Goal: Task Accomplishment & Management: Complete application form

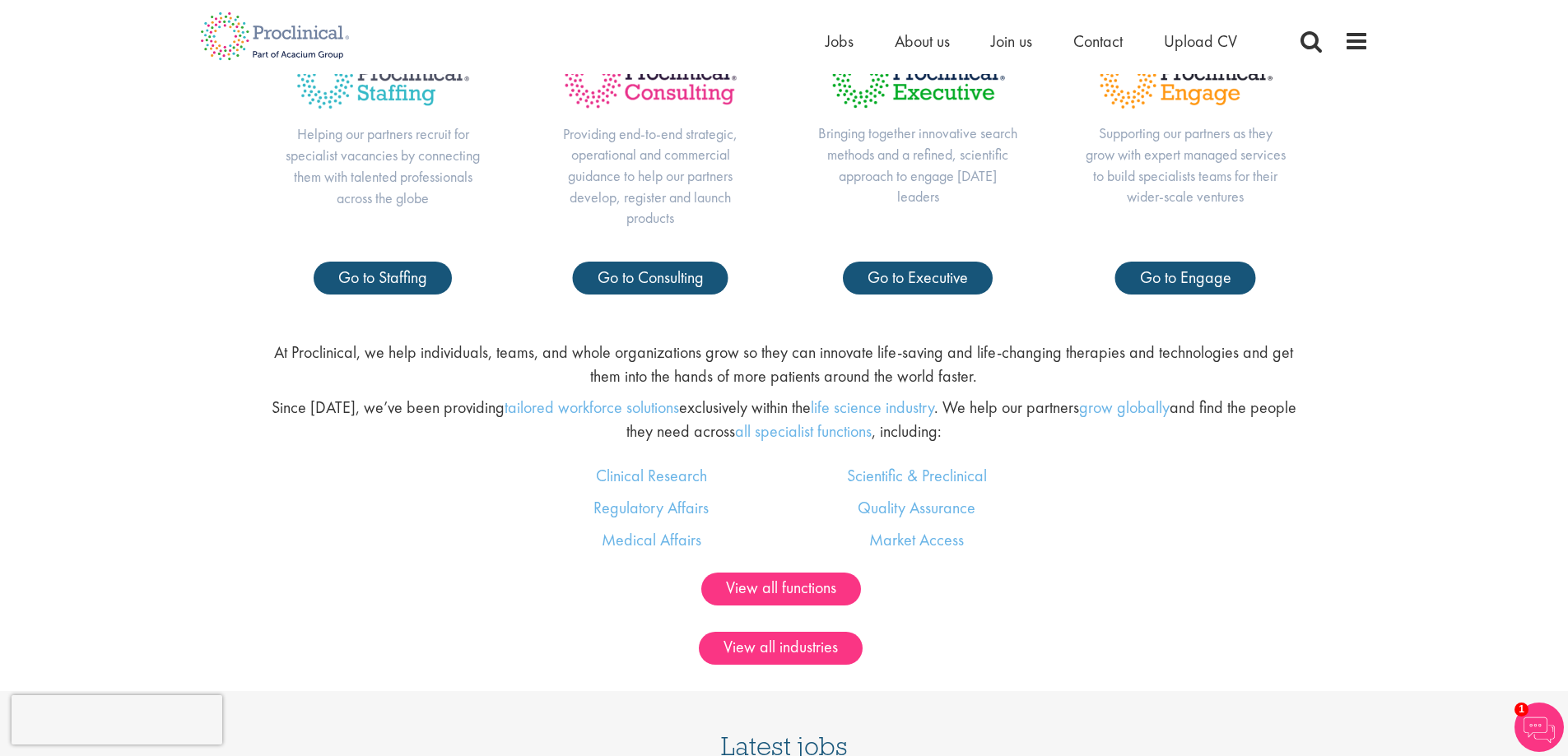
scroll to position [823, 0]
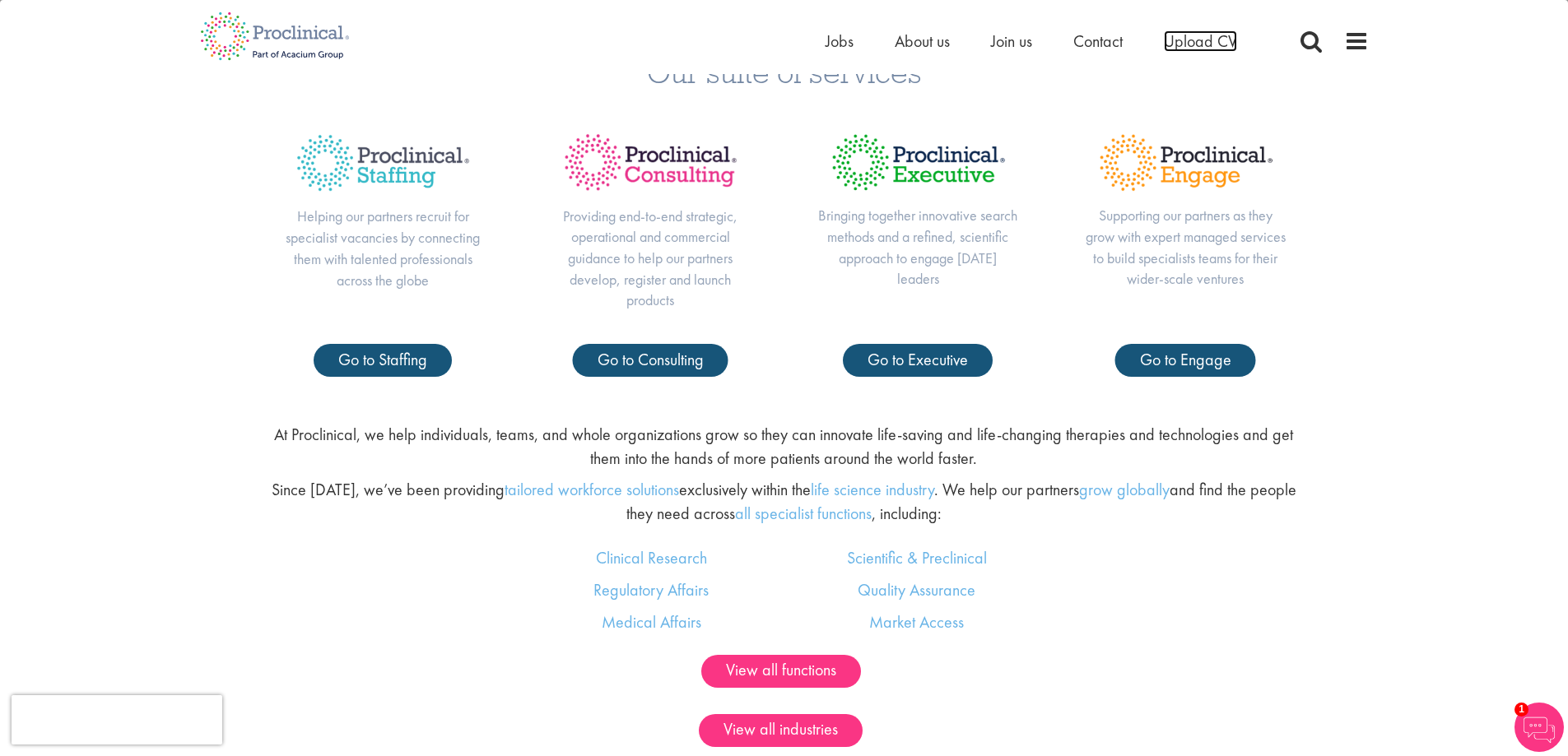
click at [1179, 36] on span "Upload CV" at bounding box center [1201, 41] width 73 height 22
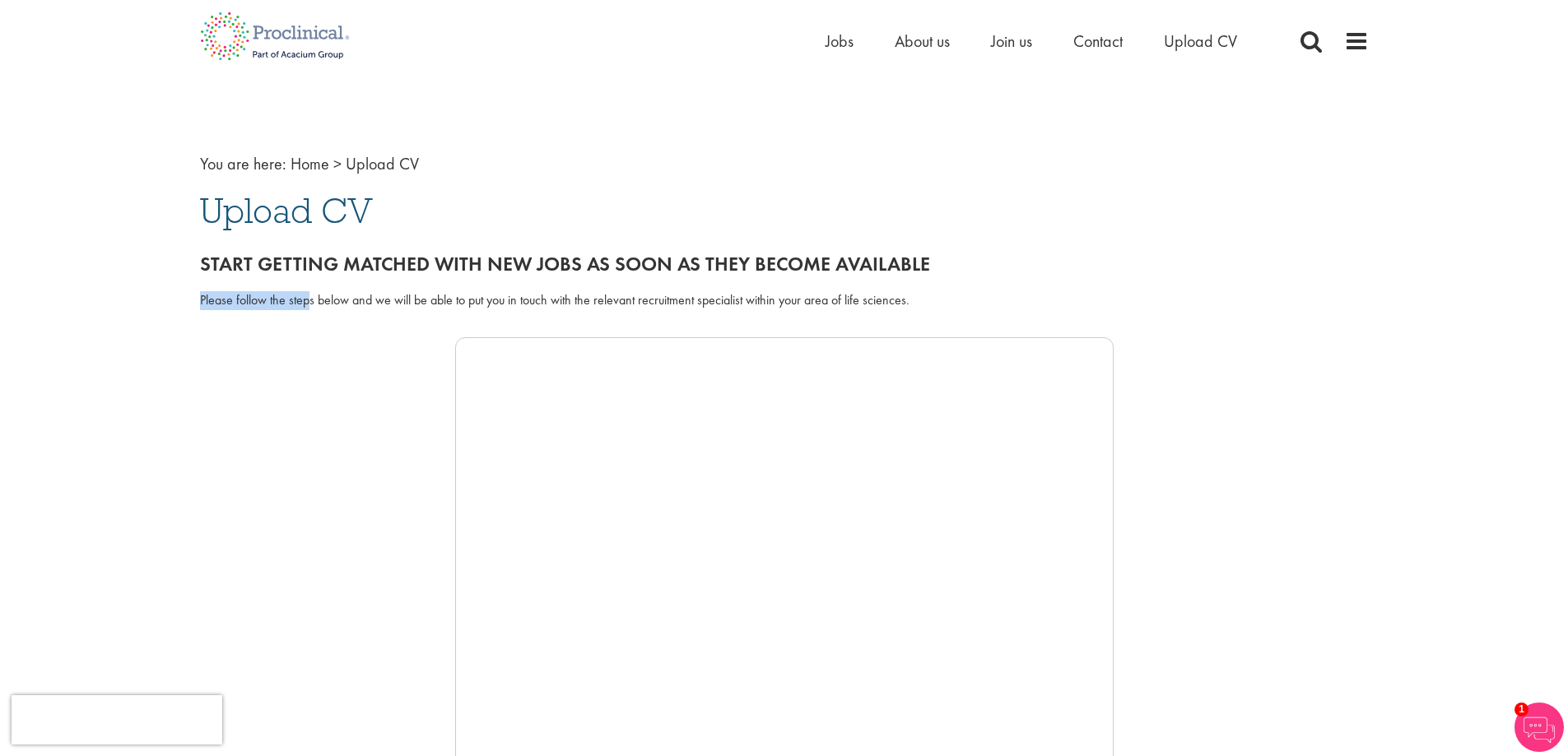
drag, startPoint x: 309, startPoint y: 303, endPoint x: 932, endPoint y: 310, distance: 623.0
click at [932, 310] on div "Please follow the steps below and we will be able to put you in touch with the …" at bounding box center [784, 310] width 1194 height 54
click at [962, 288] on div "Please follow the steps below and we will be able to put you in touch with the …" at bounding box center [784, 310] width 1194 height 54
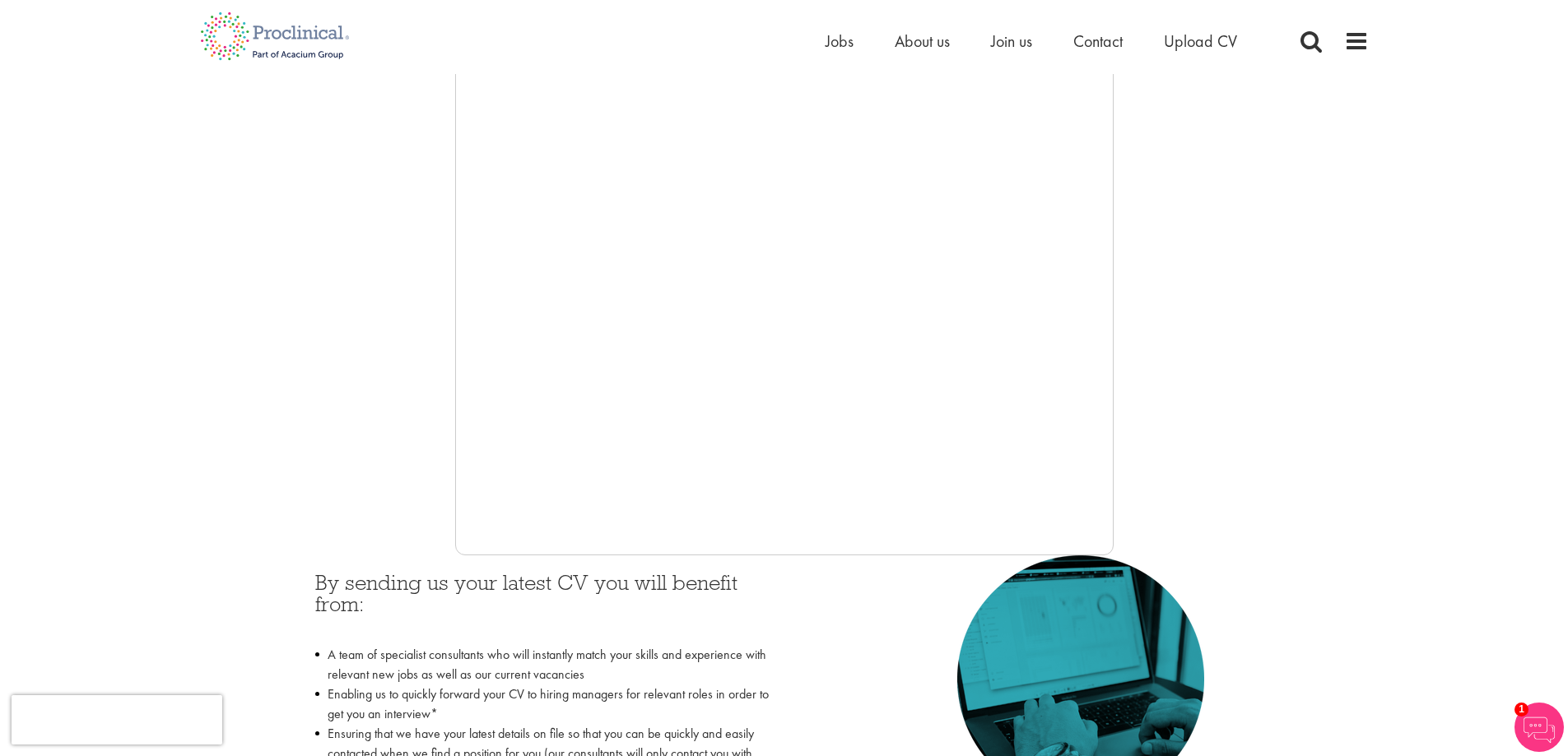
scroll to position [247, 0]
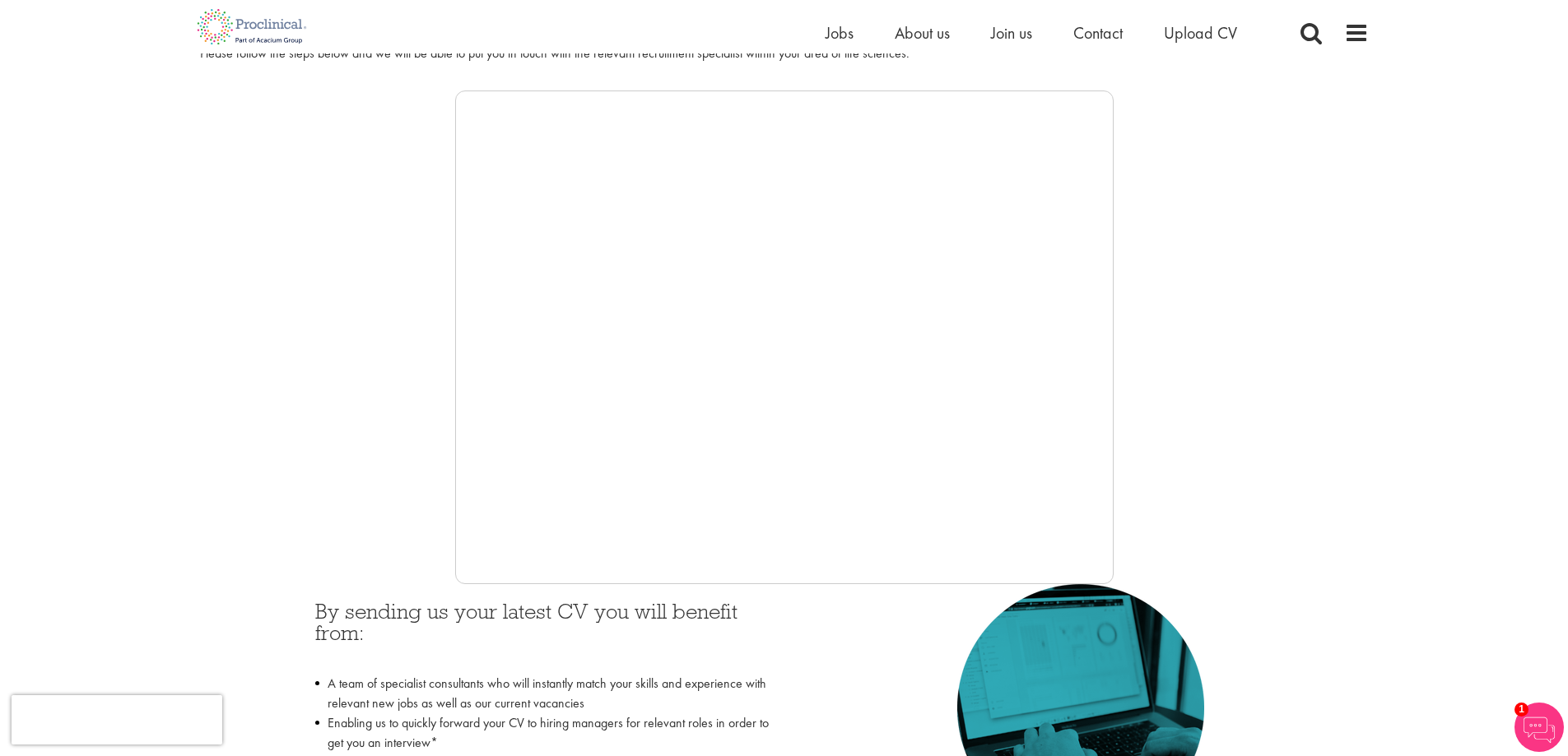
click at [228, 378] on div at bounding box center [784, 337] width 1169 height 494
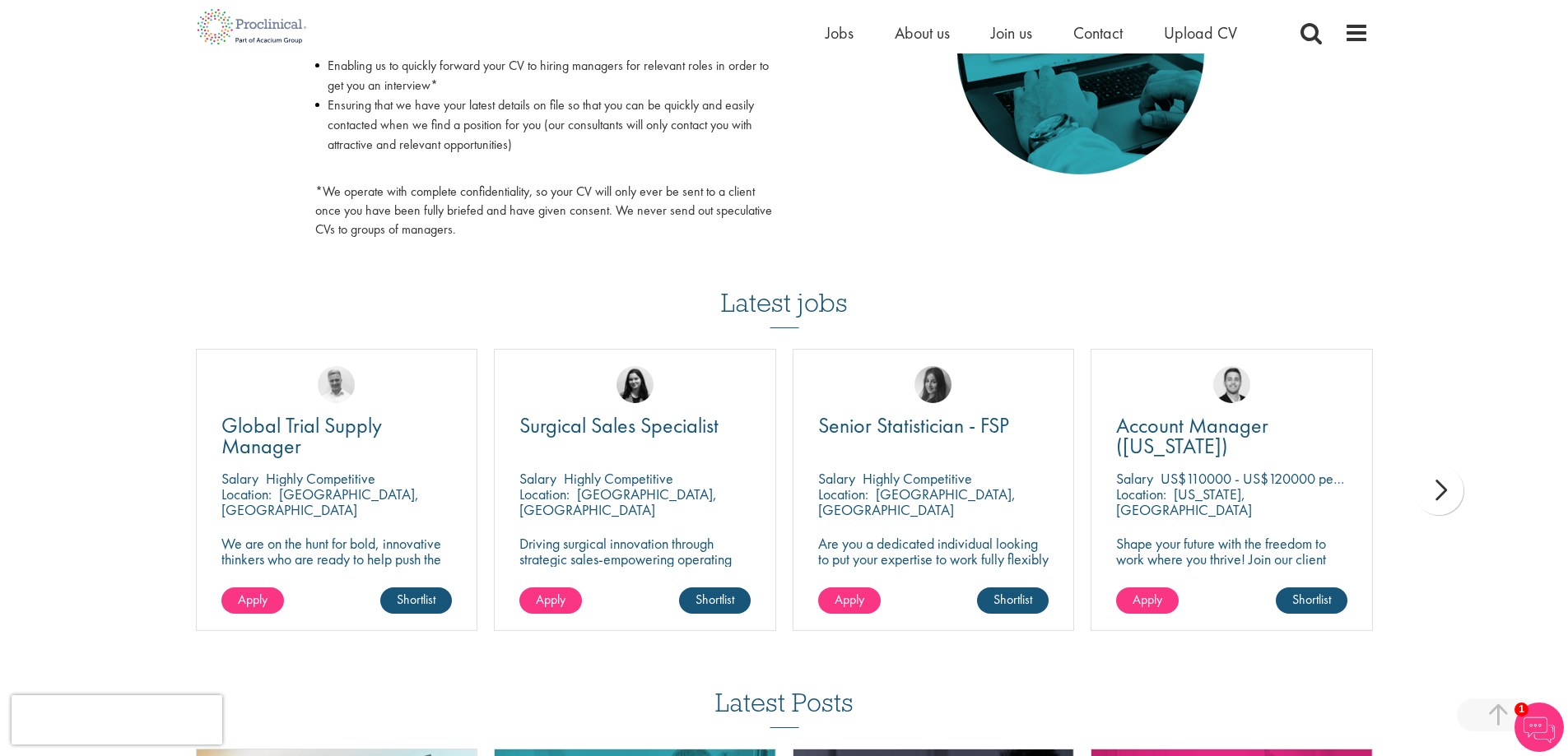
scroll to position [905, 0]
click at [834, 29] on span "Jobs" at bounding box center [840, 32] width 28 height 22
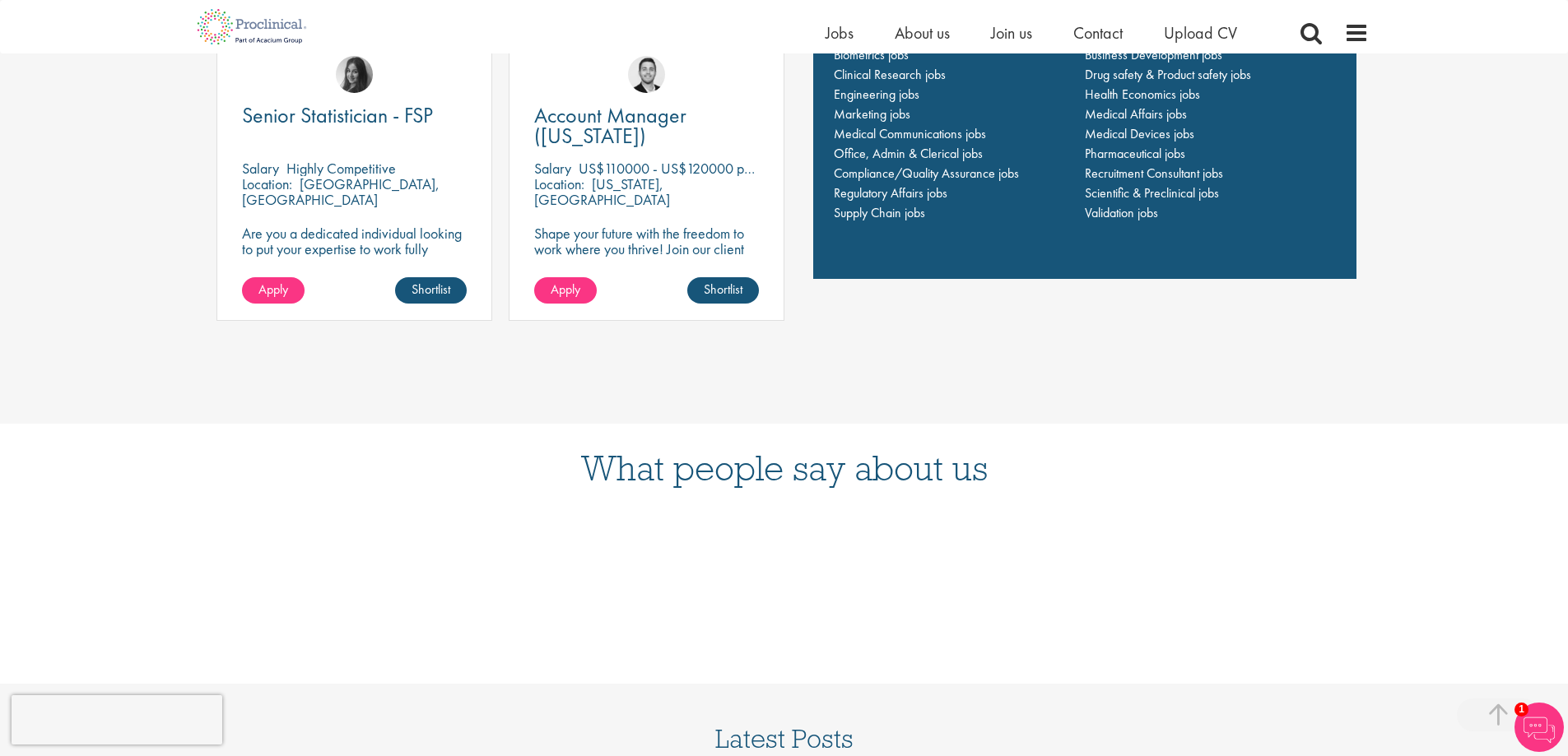
scroll to position [1730, 0]
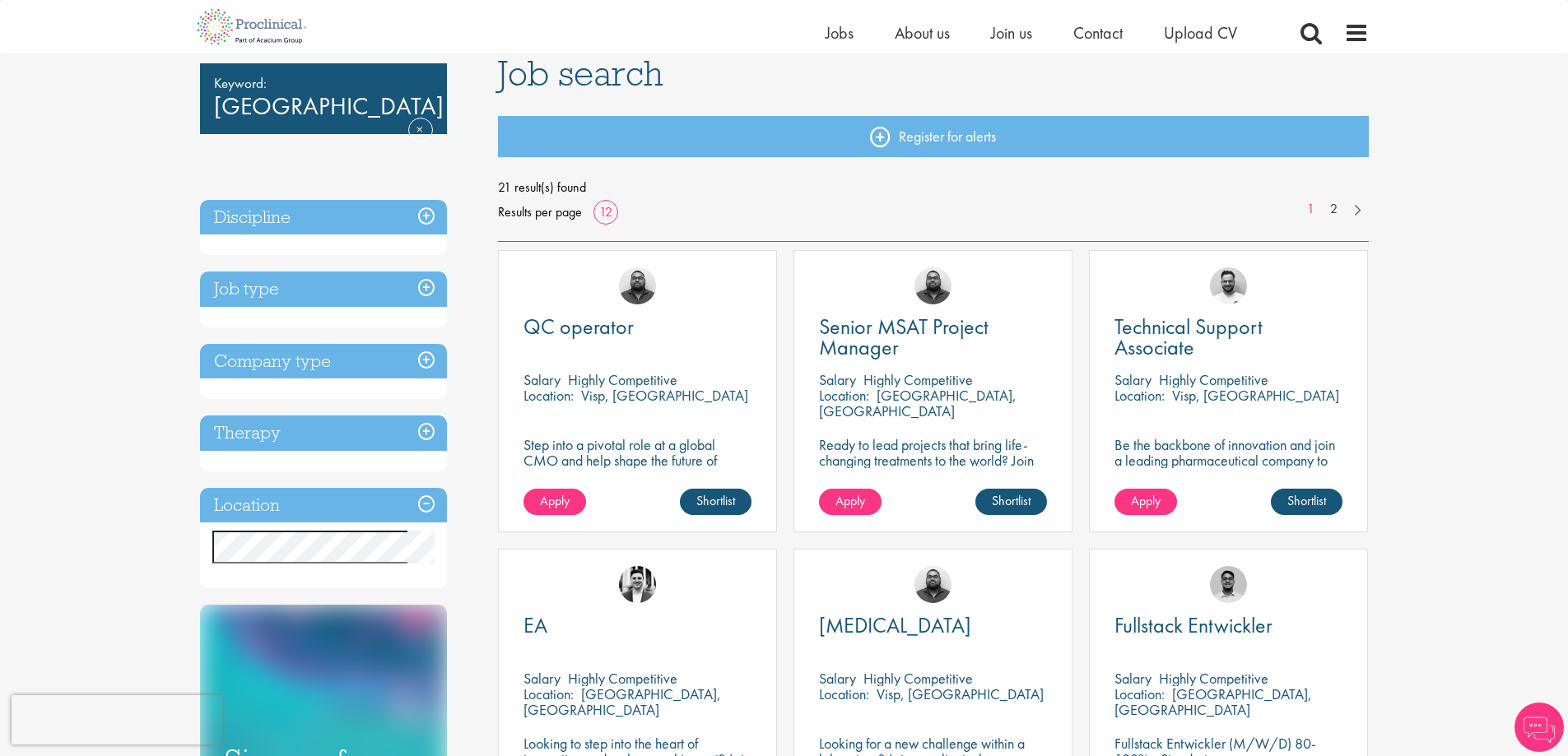
scroll to position [165, 0]
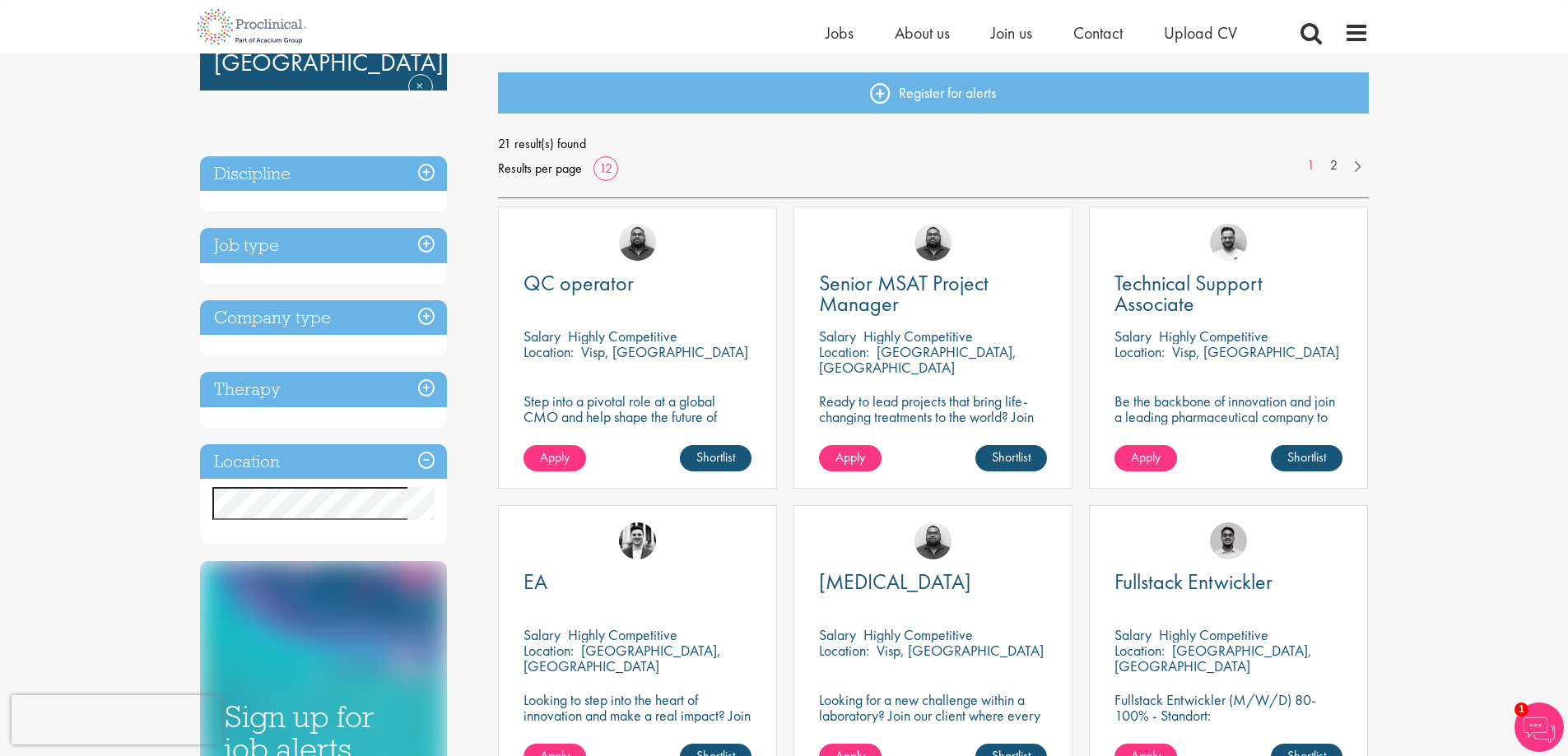
click at [362, 175] on h3 "Discipline" at bounding box center [323, 174] width 247 height 36
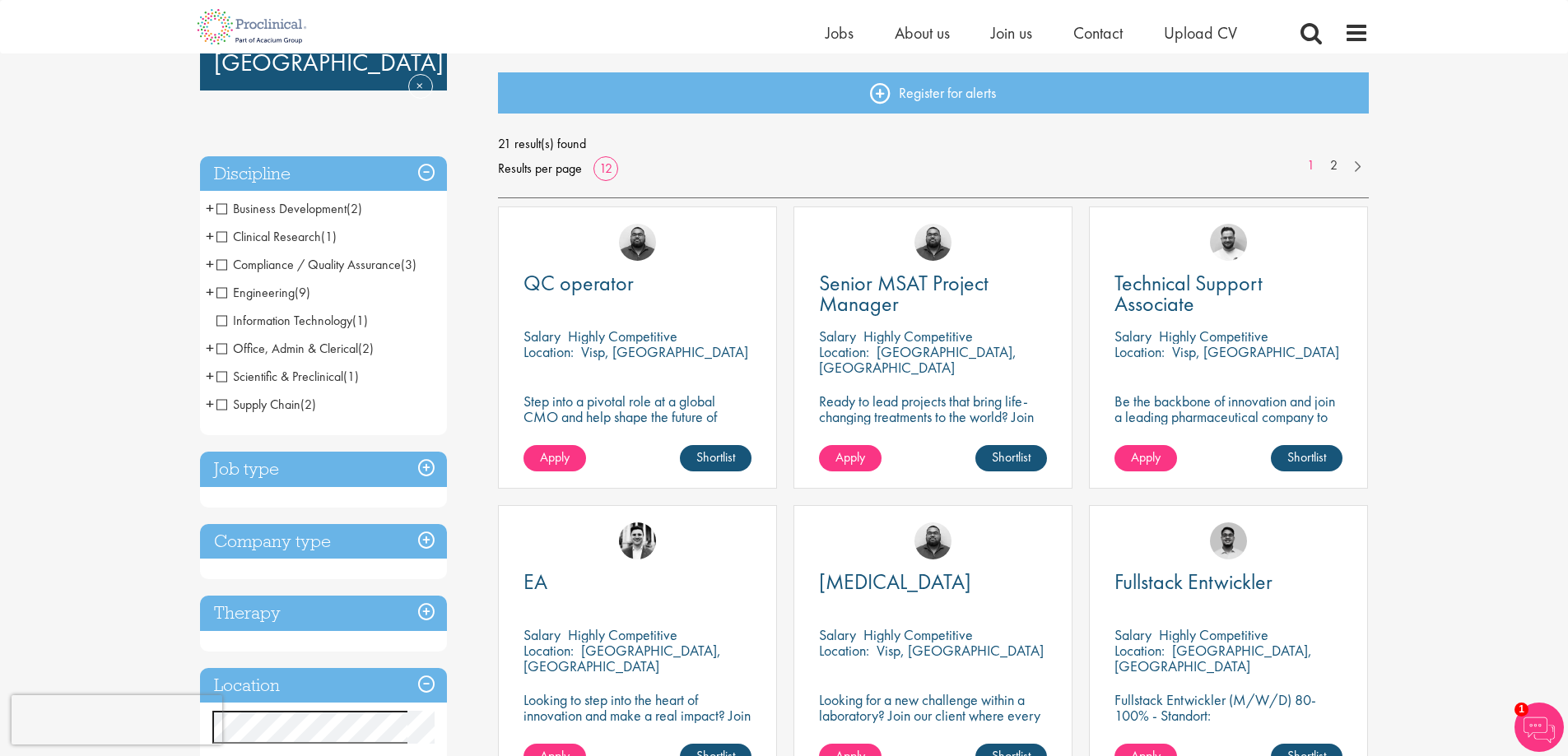
click at [360, 473] on h3 "Job type" at bounding box center [323, 469] width 247 height 36
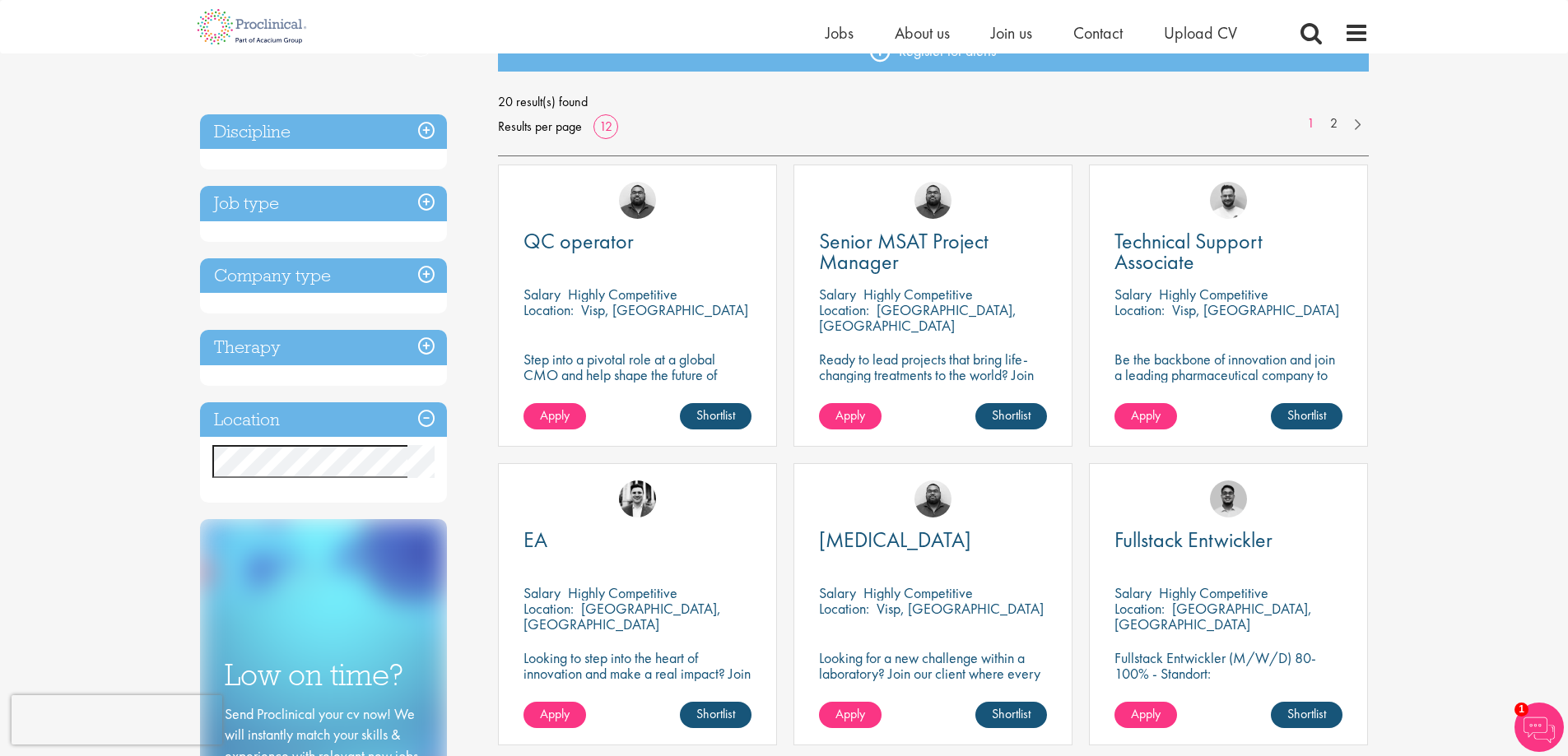
scroll to position [247, 0]
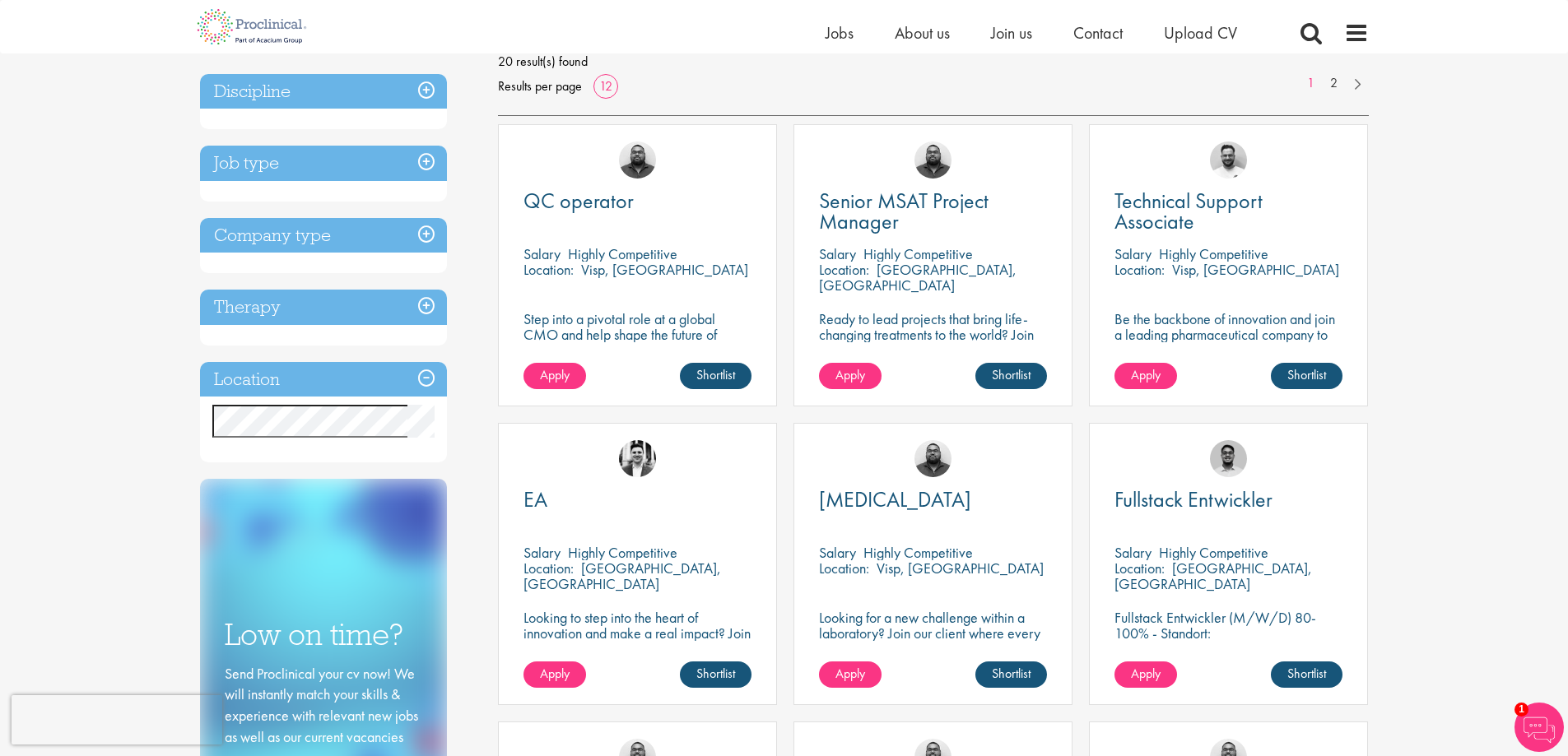
drag, startPoint x: 921, startPoint y: 209, endPoint x: 1504, endPoint y: 206, distance: 583.0
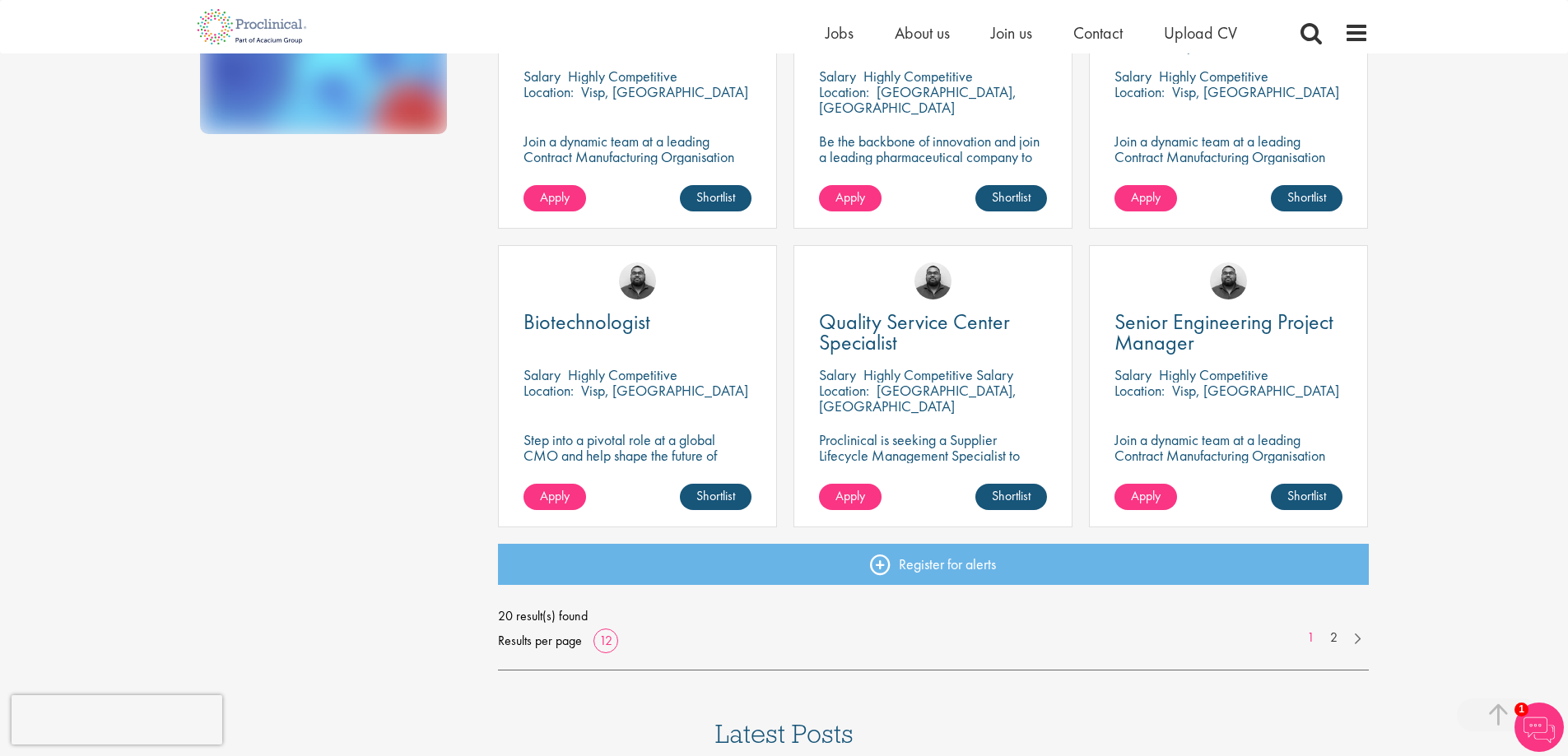
scroll to position [1070, 0]
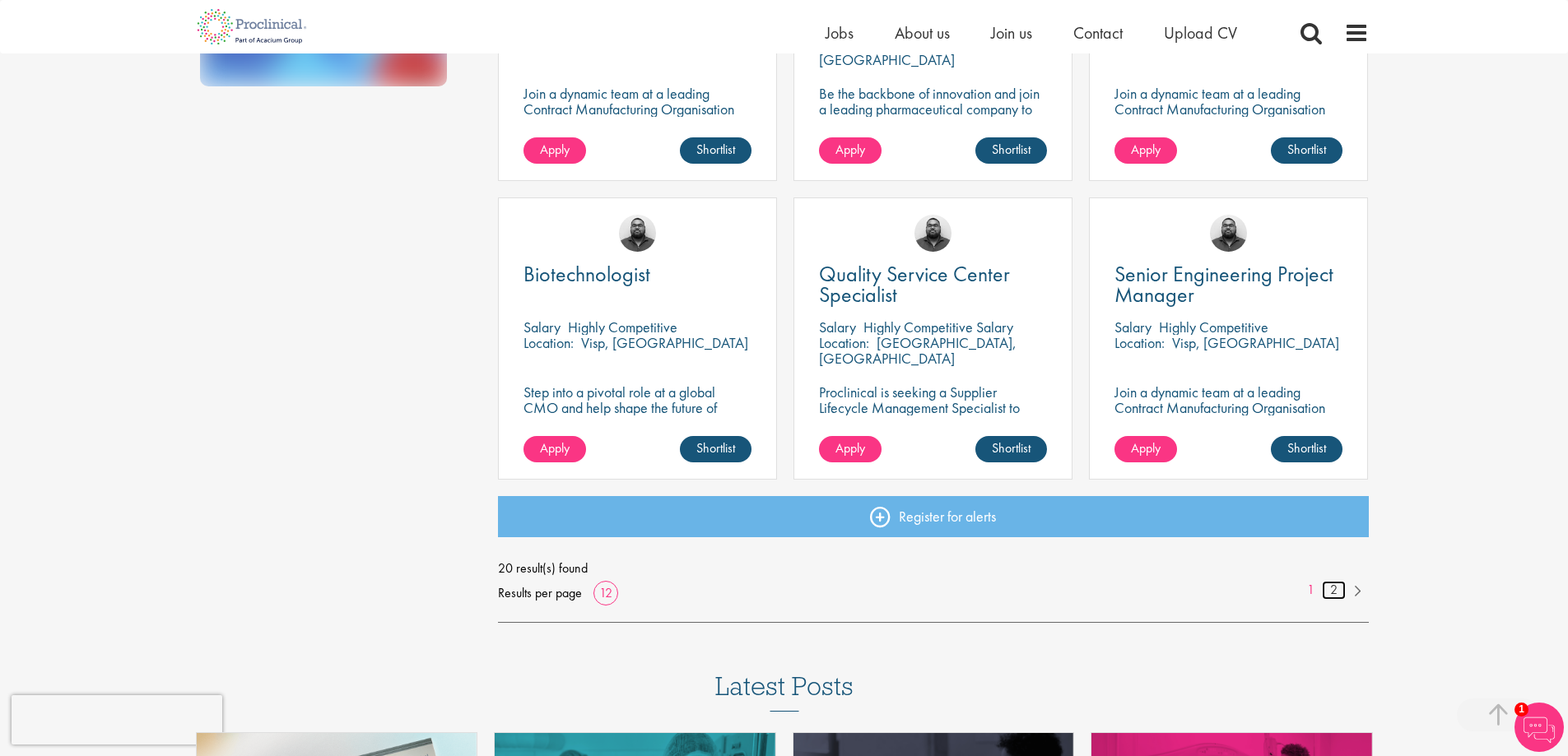
click at [1339, 590] on link "2" at bounding box center [1333, 590] width 24 height 19
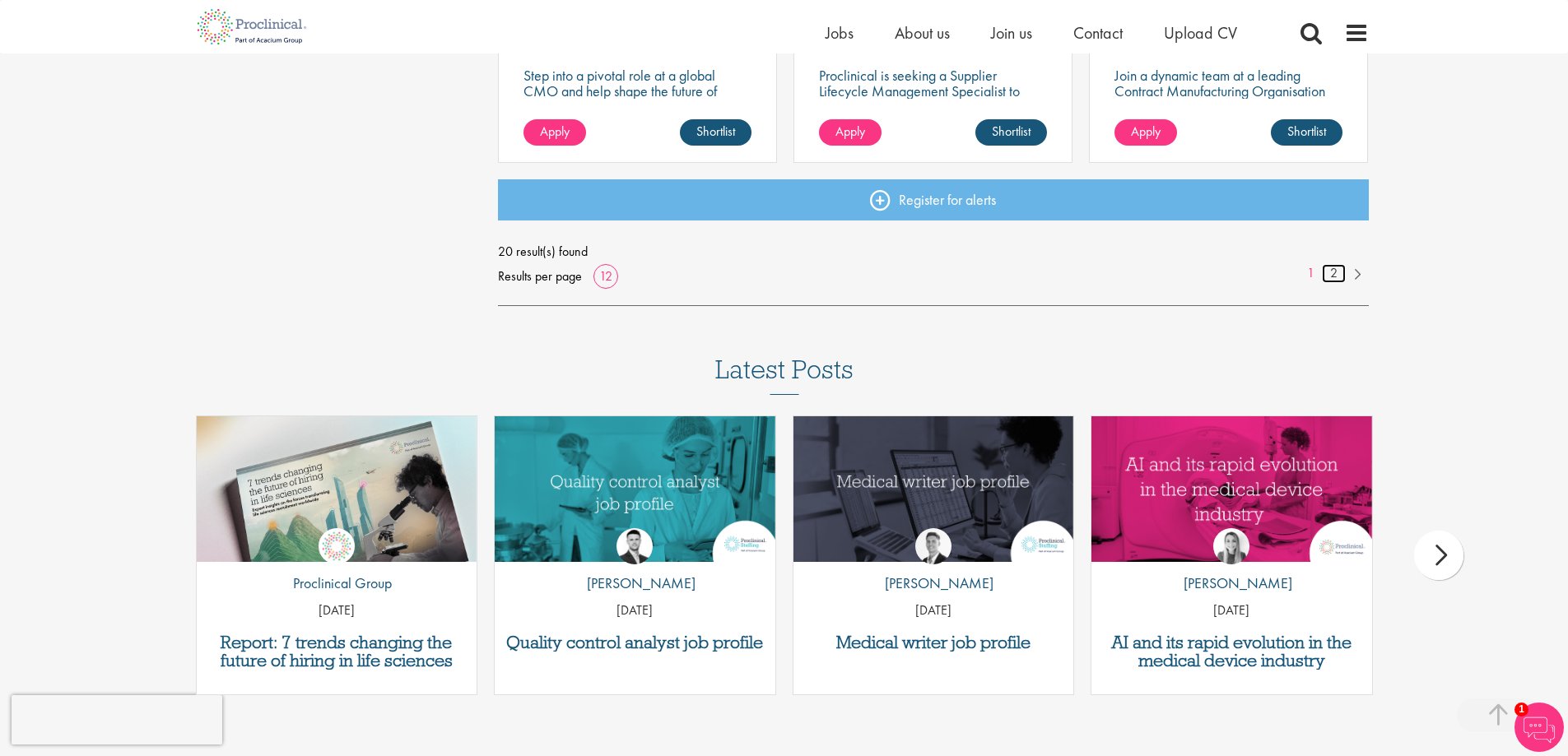
scroll to position [1481, 0]
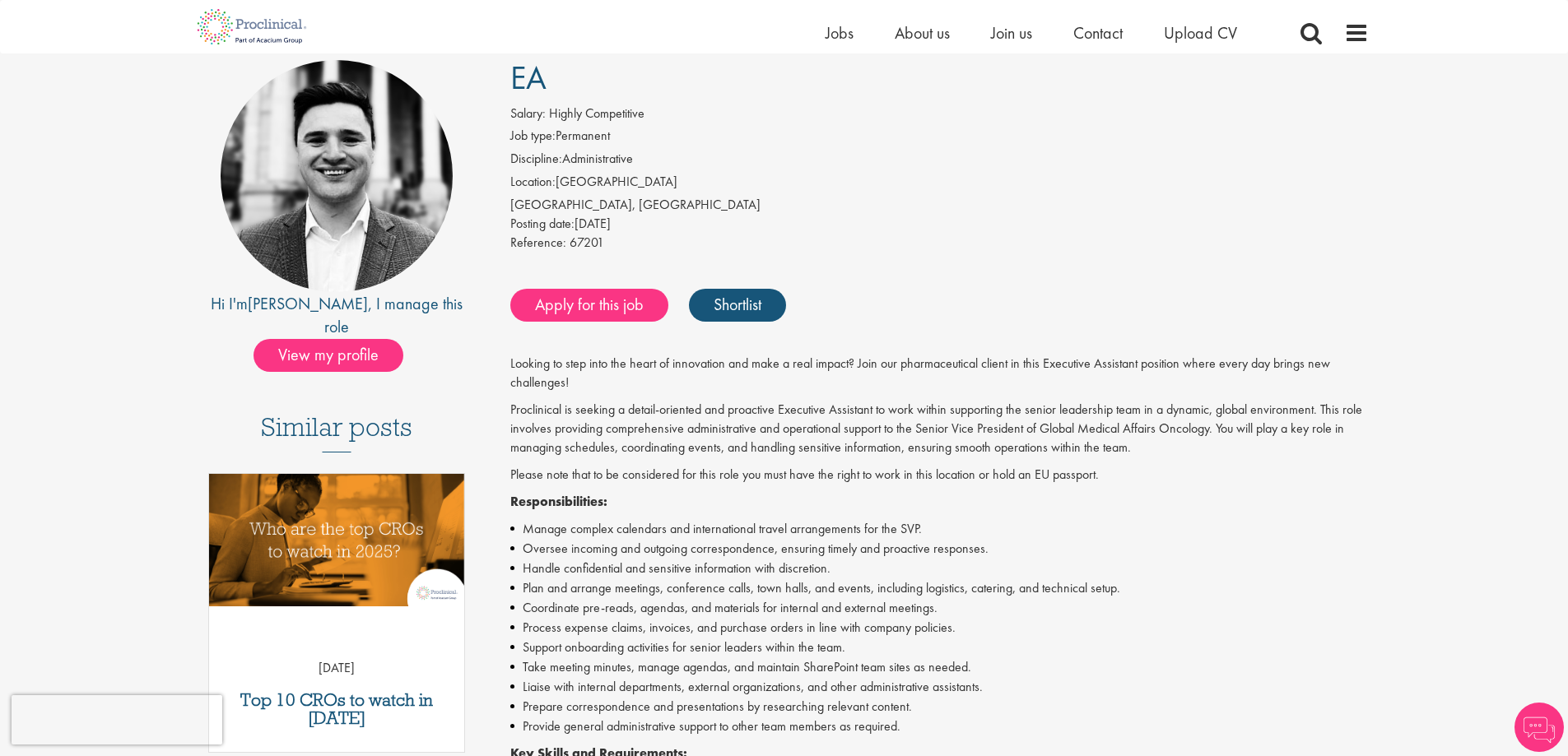
scroll to position [165, 0]
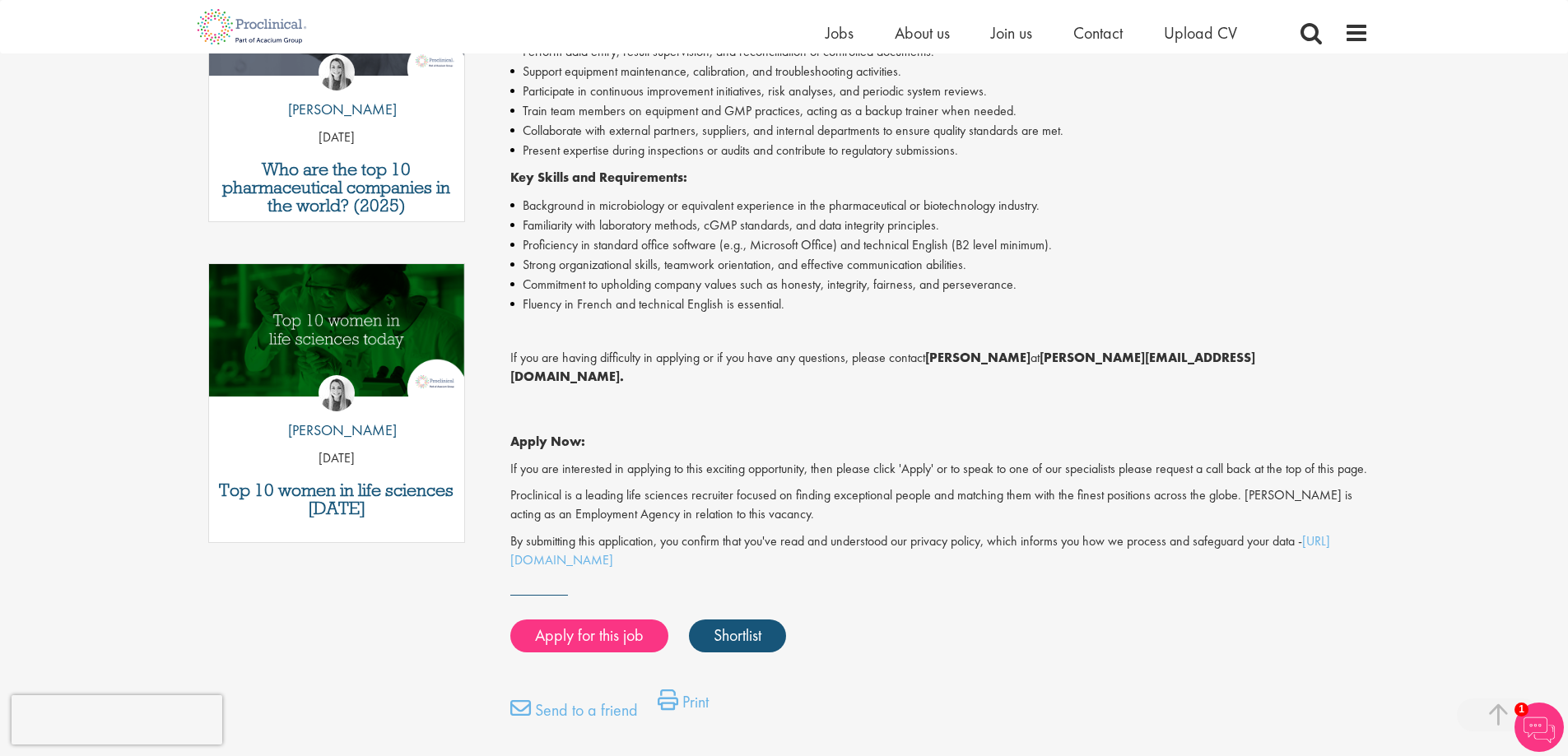
scroll to position [658, 0]
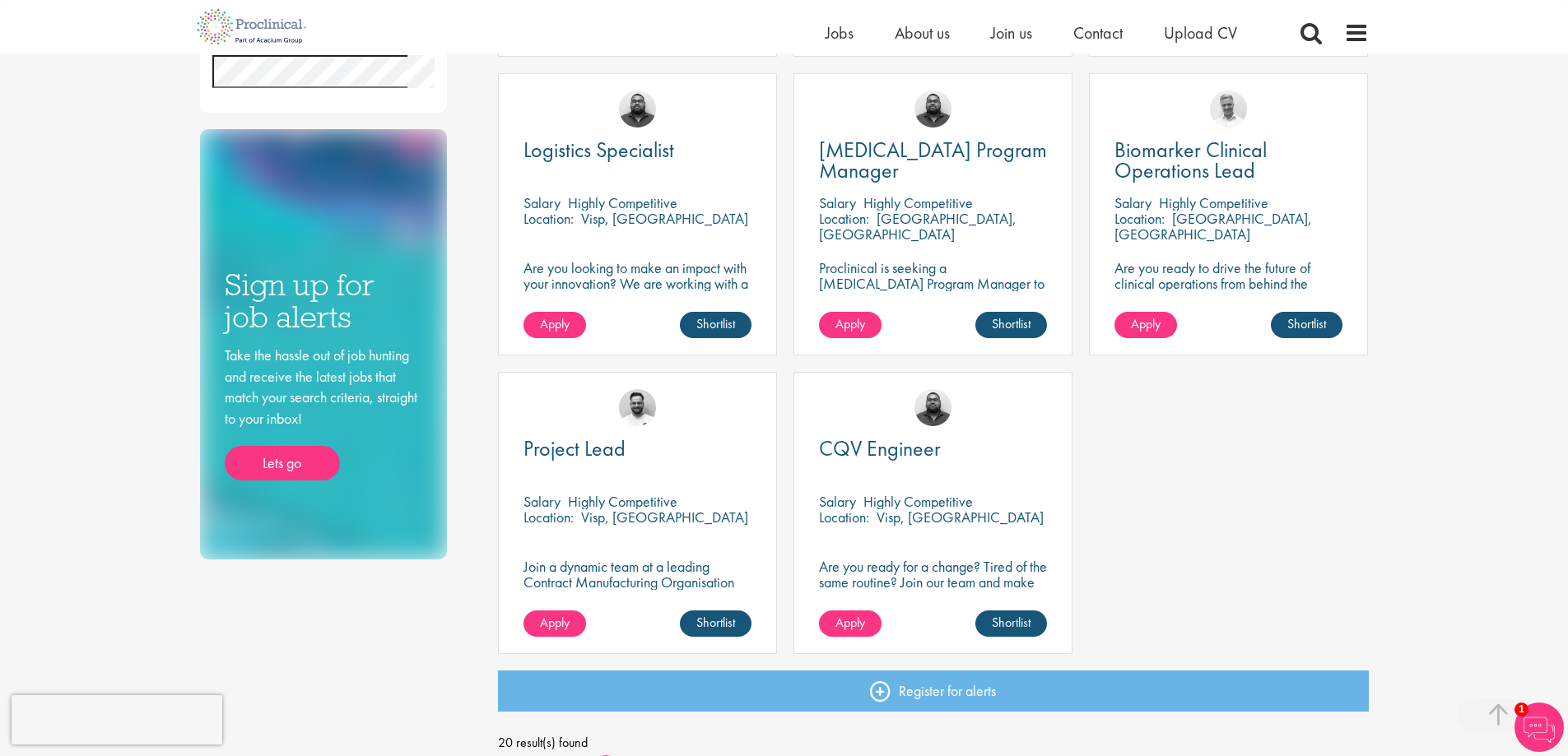
scroll to position [741, 0]
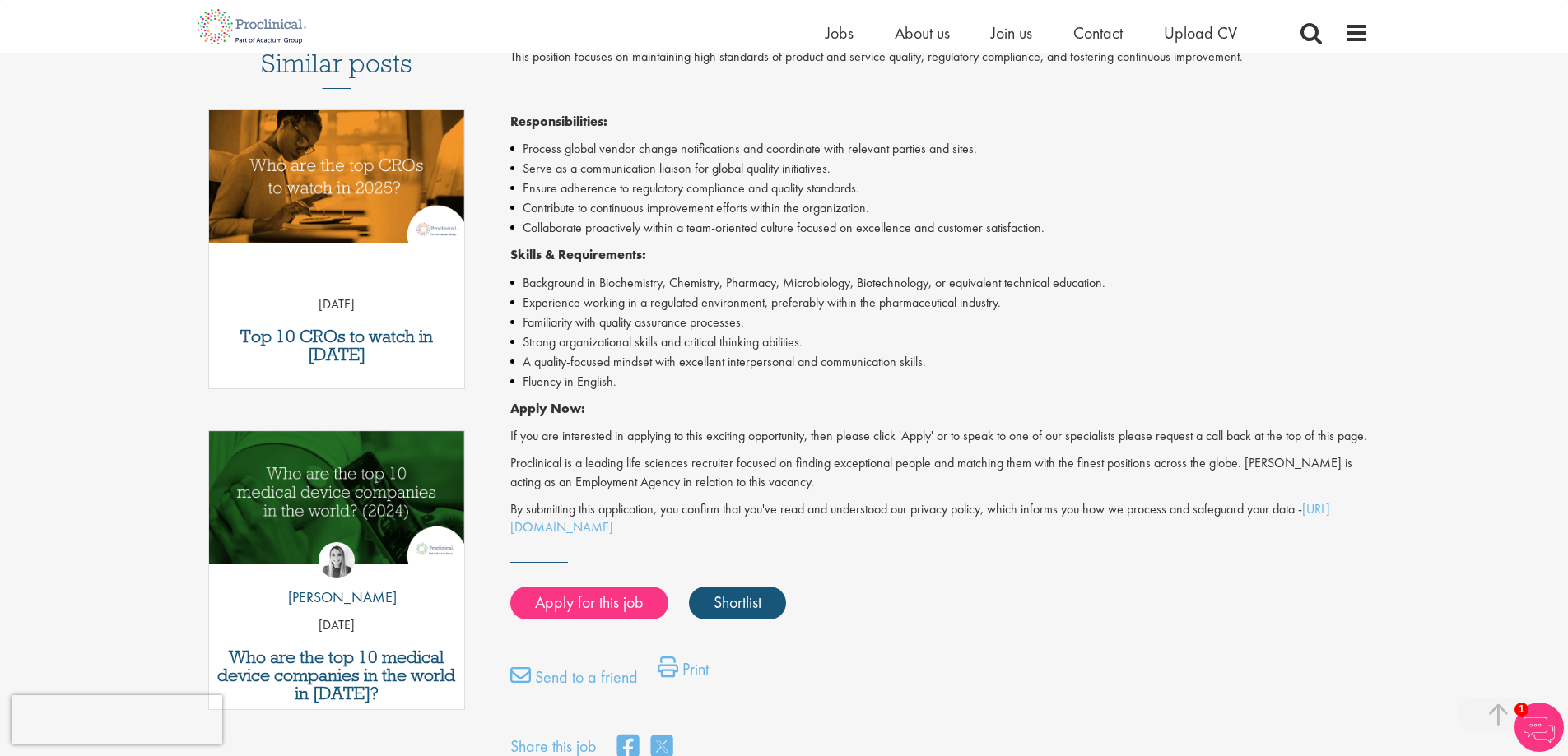
scroll to position [576, 0]
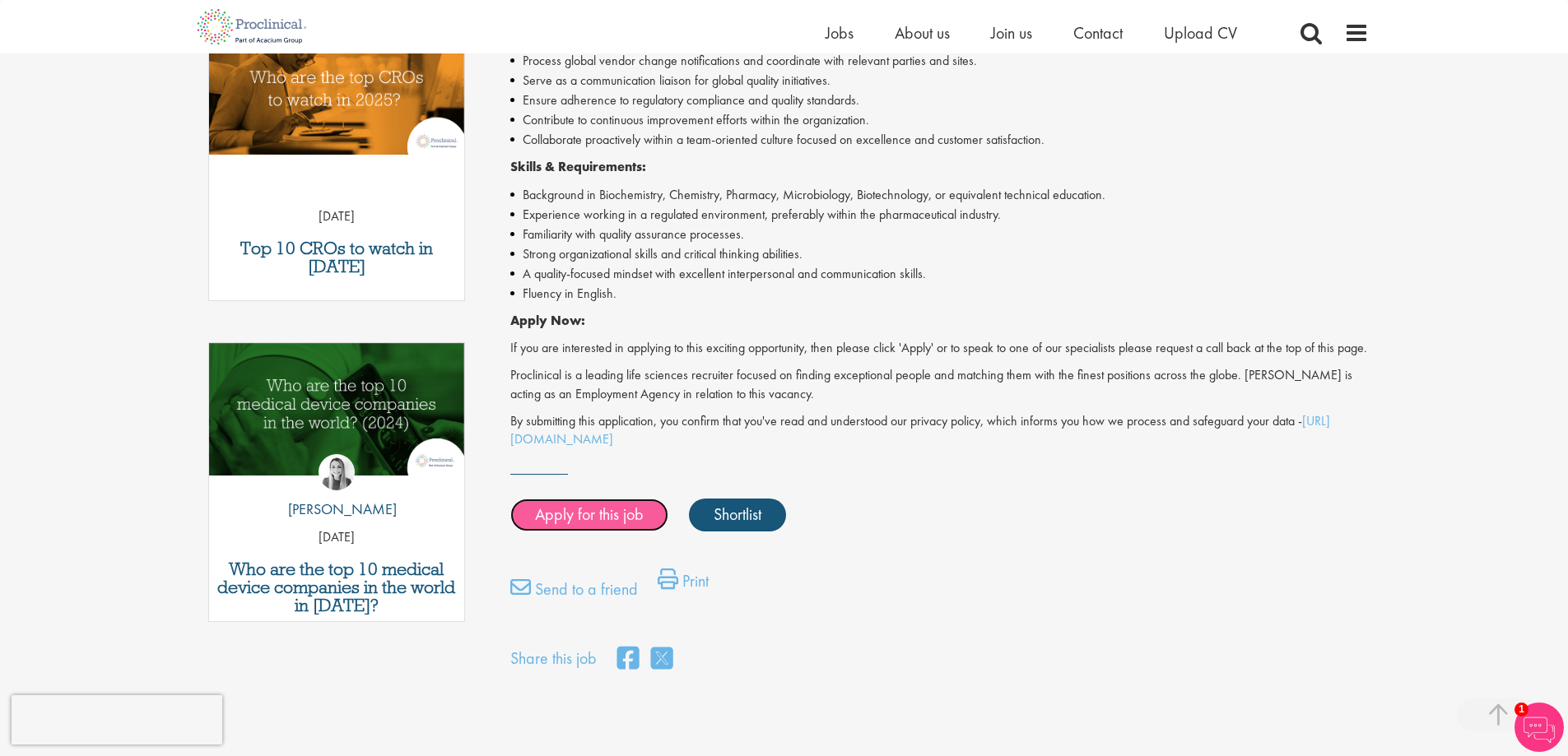
click at [580, 532] on link "Apply for this job" at bounding box center [589, 515] width 158 height 33
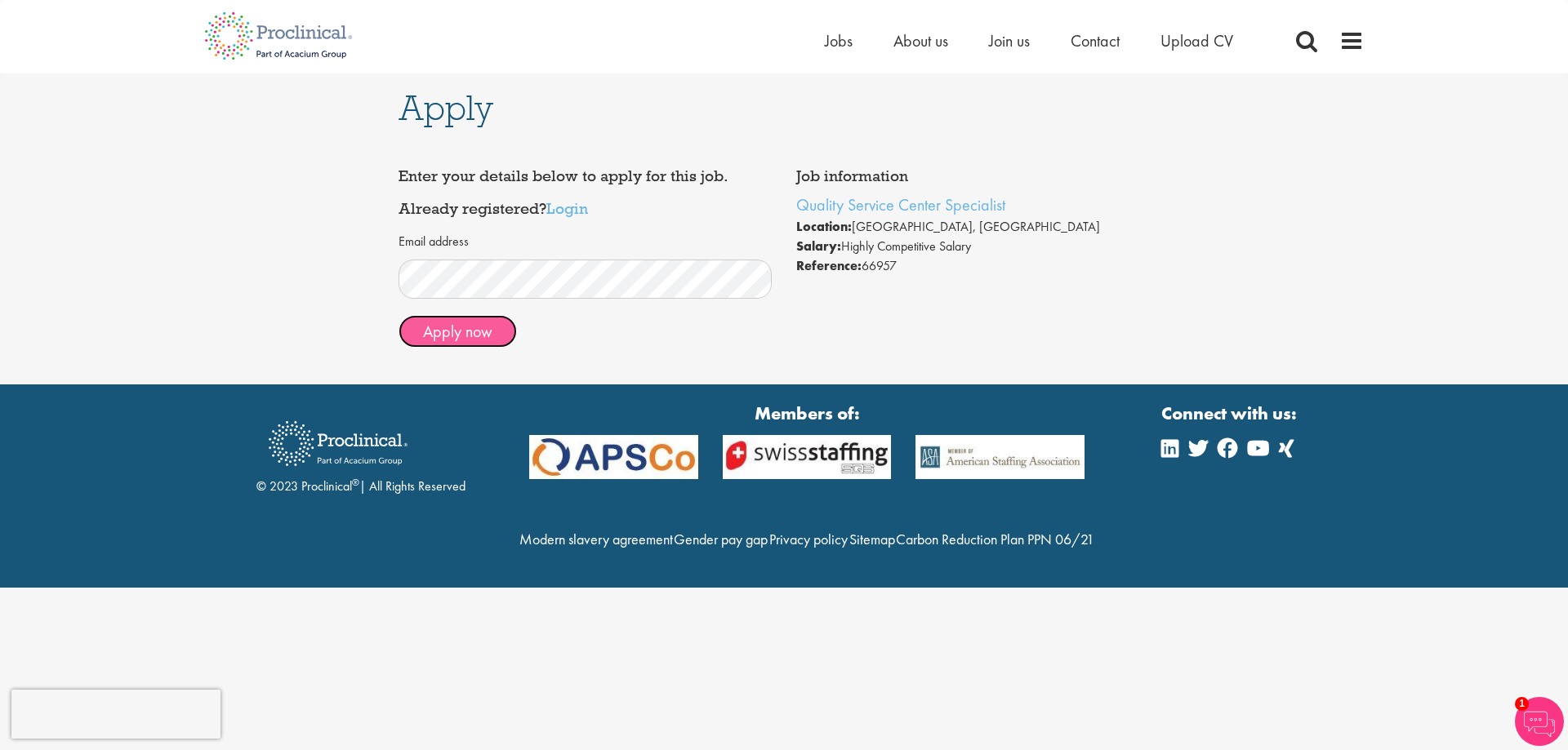
click at [437, 328] on button "Apply now" at bounding box center [458, 331] width 119 height 33
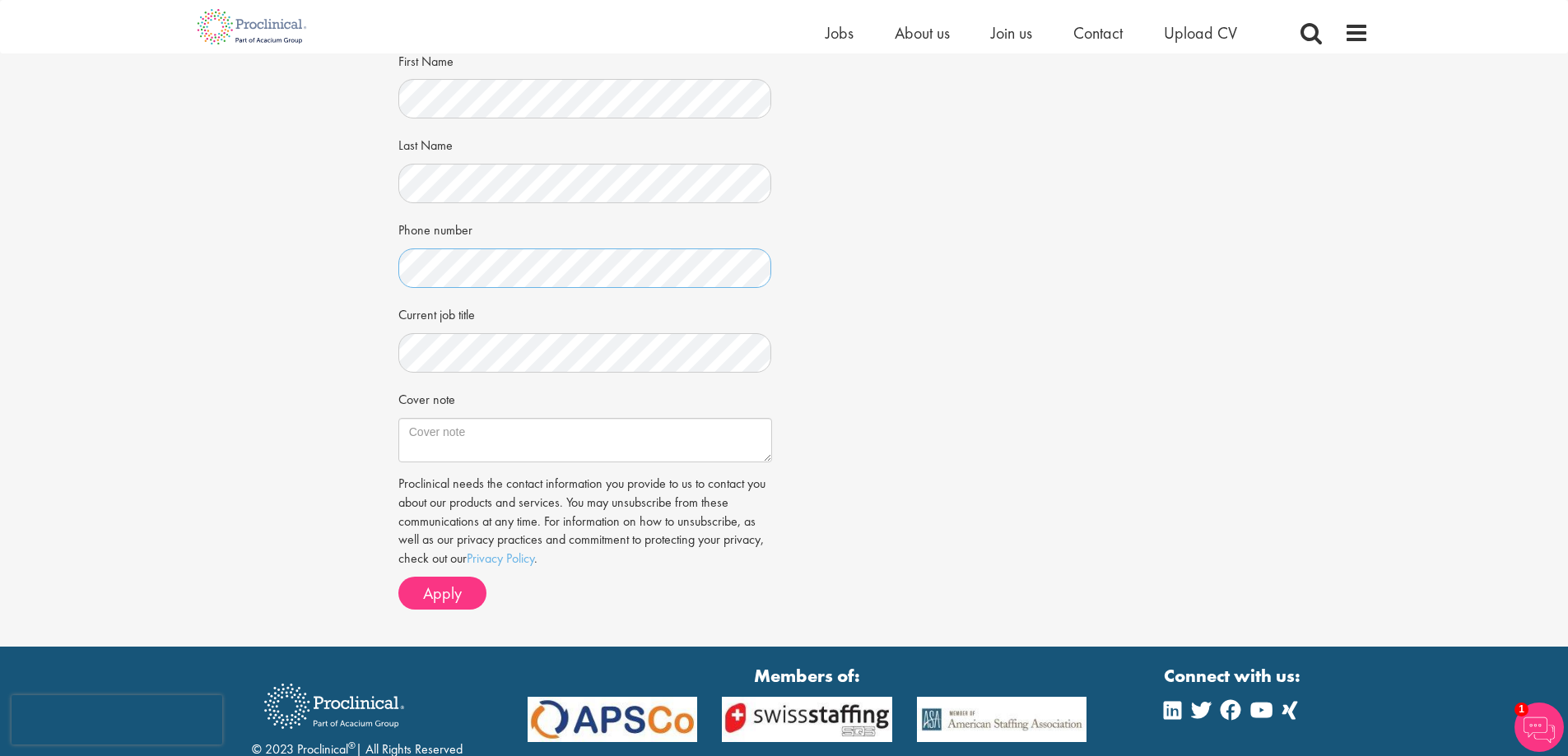
scroll to position [330, 0]
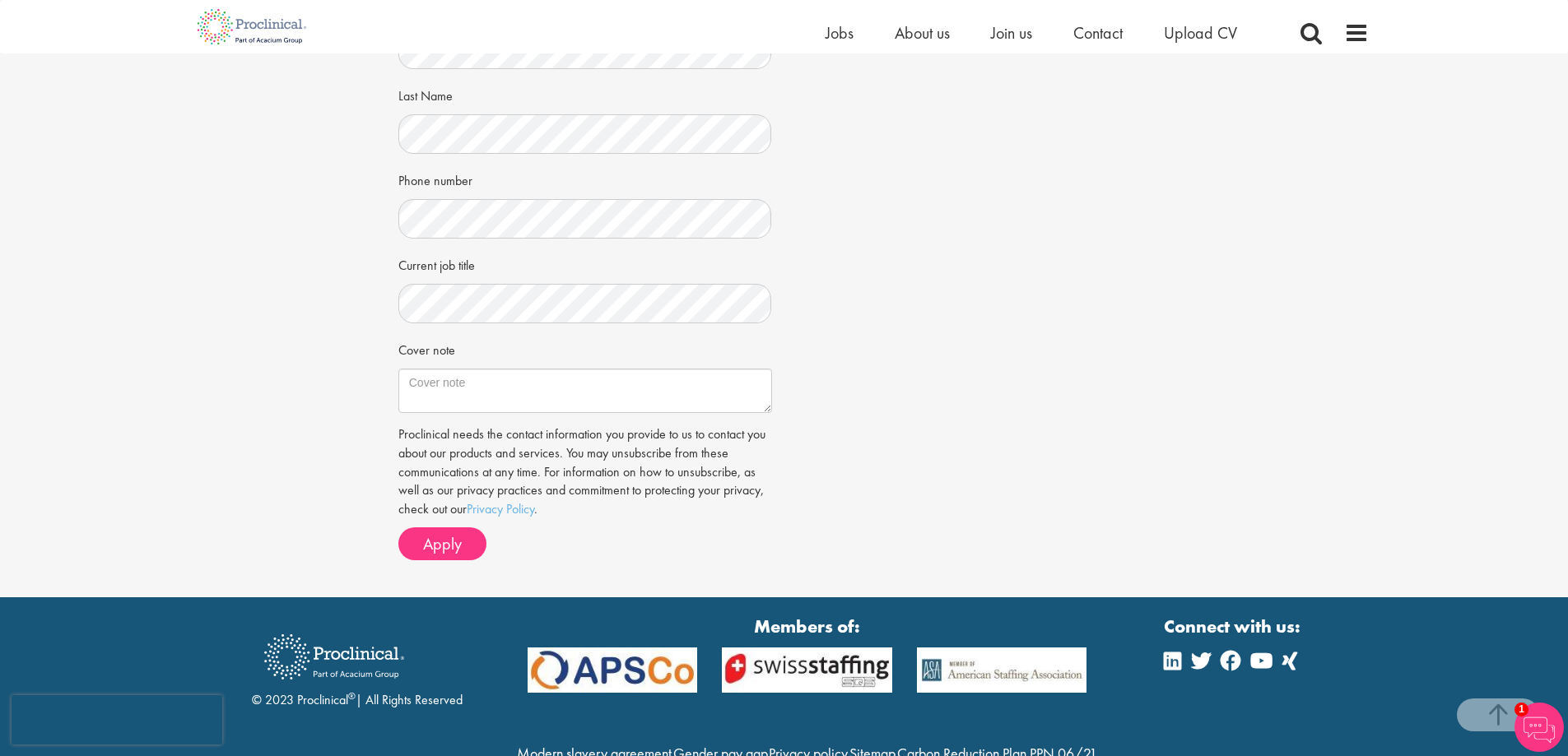
click at [472, 283] on div "Current job title" at bounding box center [585, 287] width 374 height 72
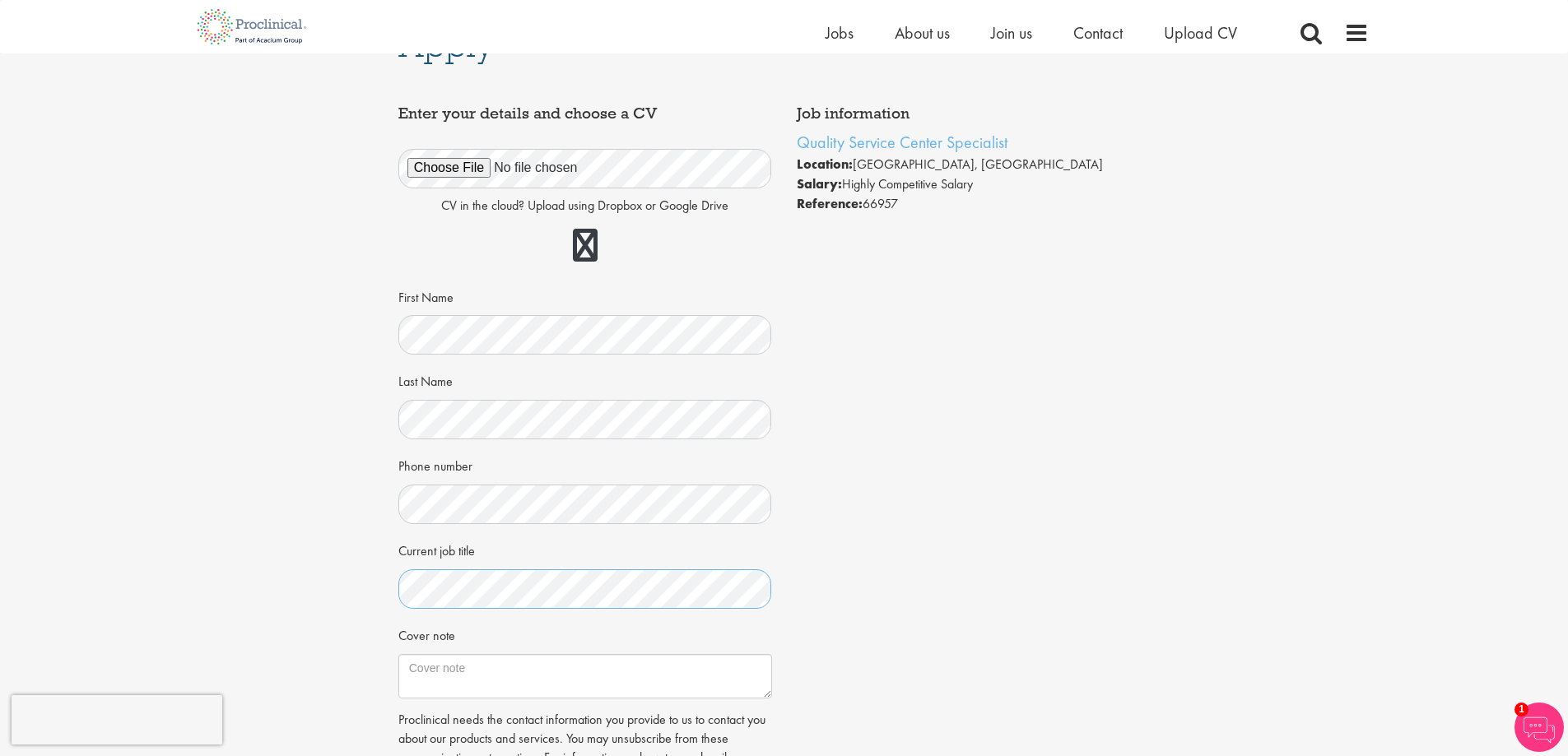
scroll to position [82, 0]
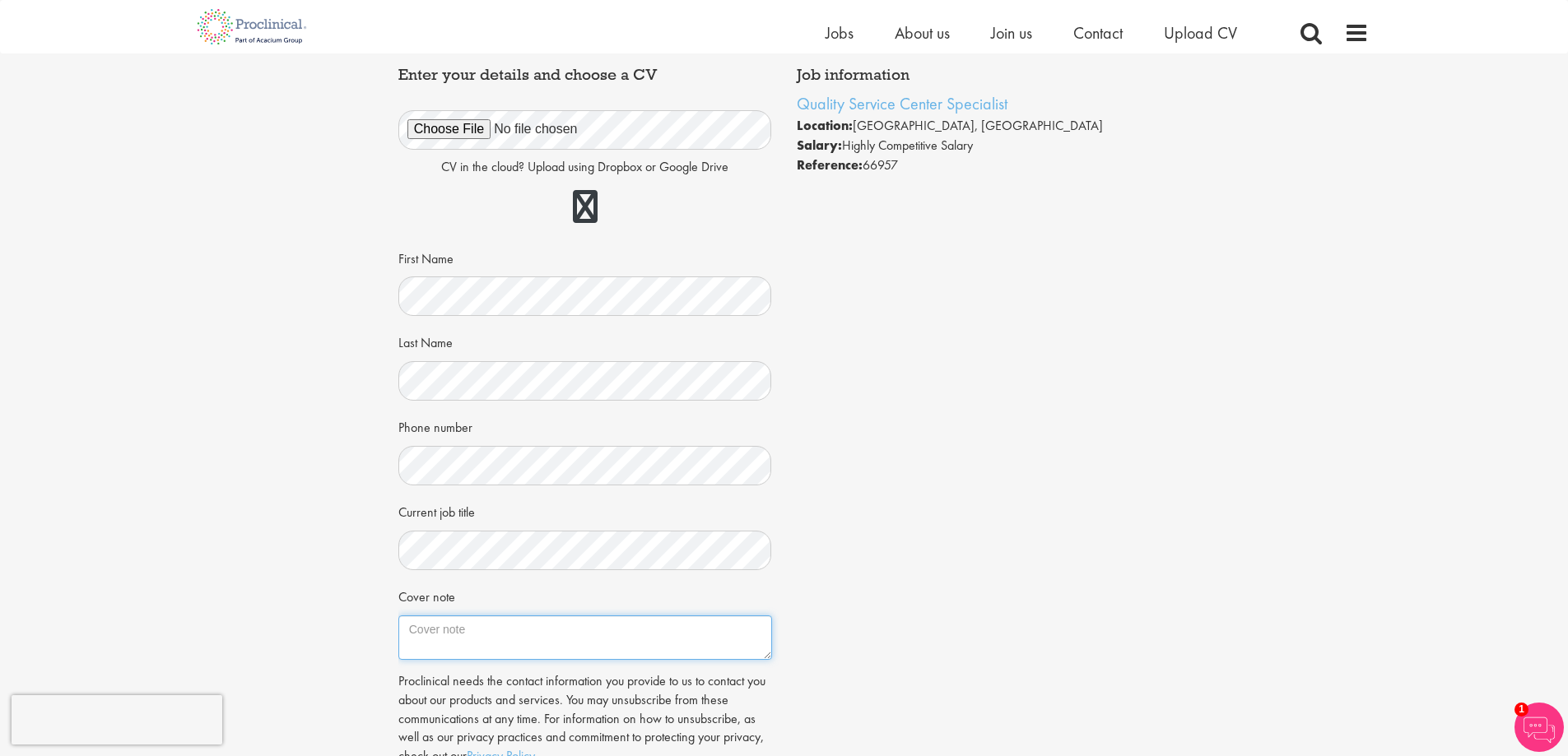
click at [472, 621] on textarea "Cover note" at bounding box center [585, 637] width 374 height 44
paste textarea "I am very interested in this role as it offers the opportunity to combine my ba…"
click at [441, 625] on textarea "I am very interested in this role as it offers the opportunity to combine my ba…" at bounding box center [585, 637] width 374 height 44
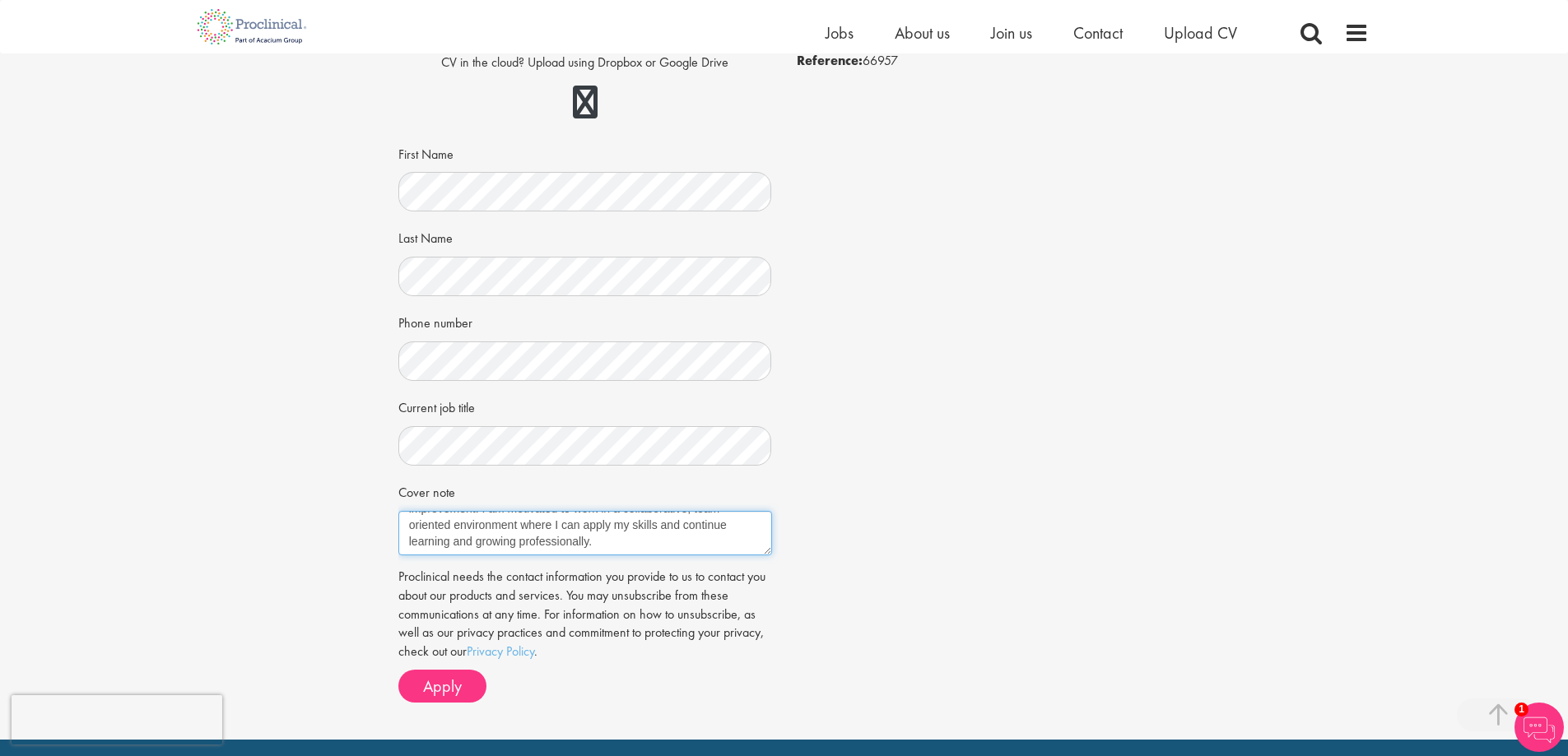
scroll to position [411, 0]
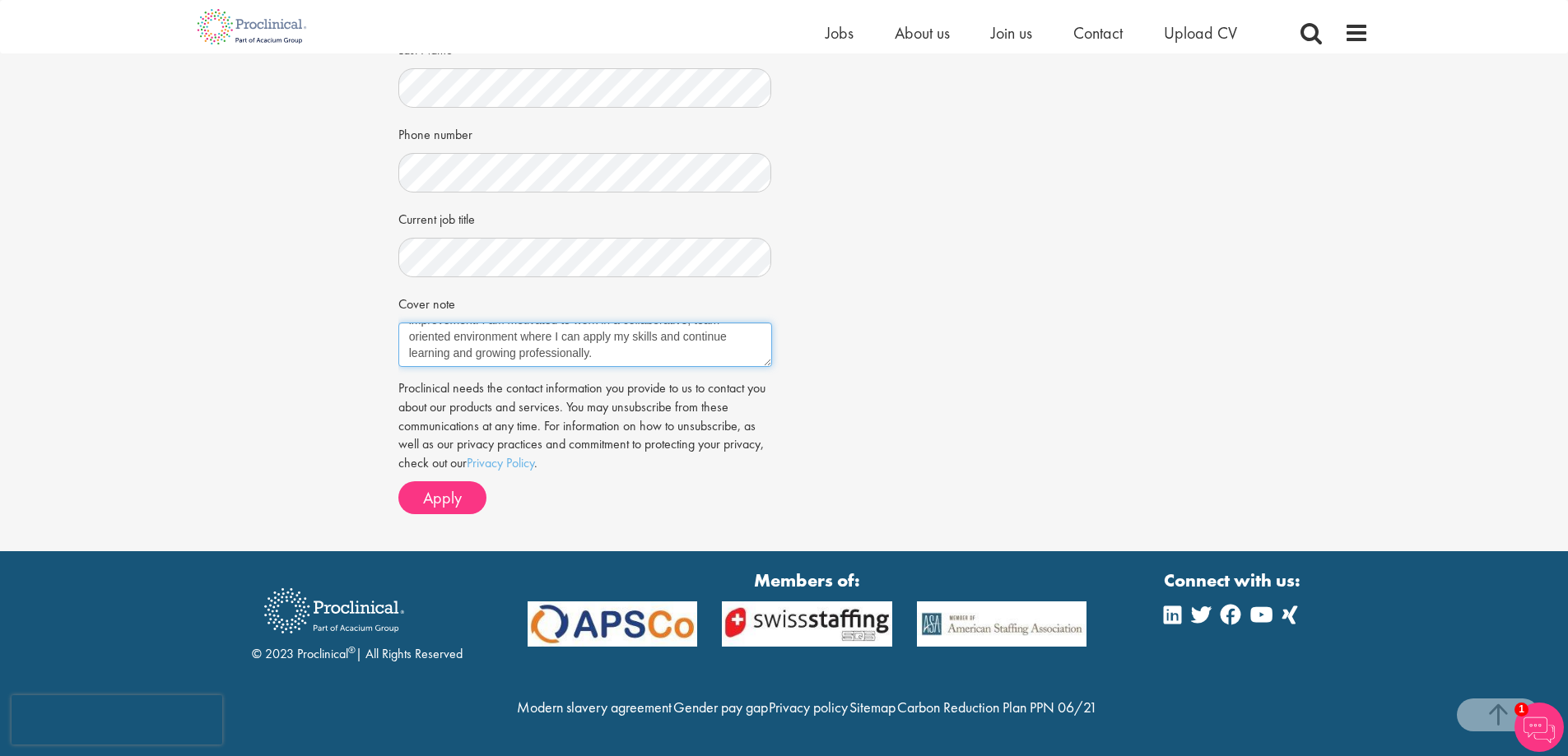
type textarea "I am interested in this role as it offers the opportunity to combine my backgro…"
click at [449, 487] on span "Apply" at bounding box center [442, 498] width 38 height 22
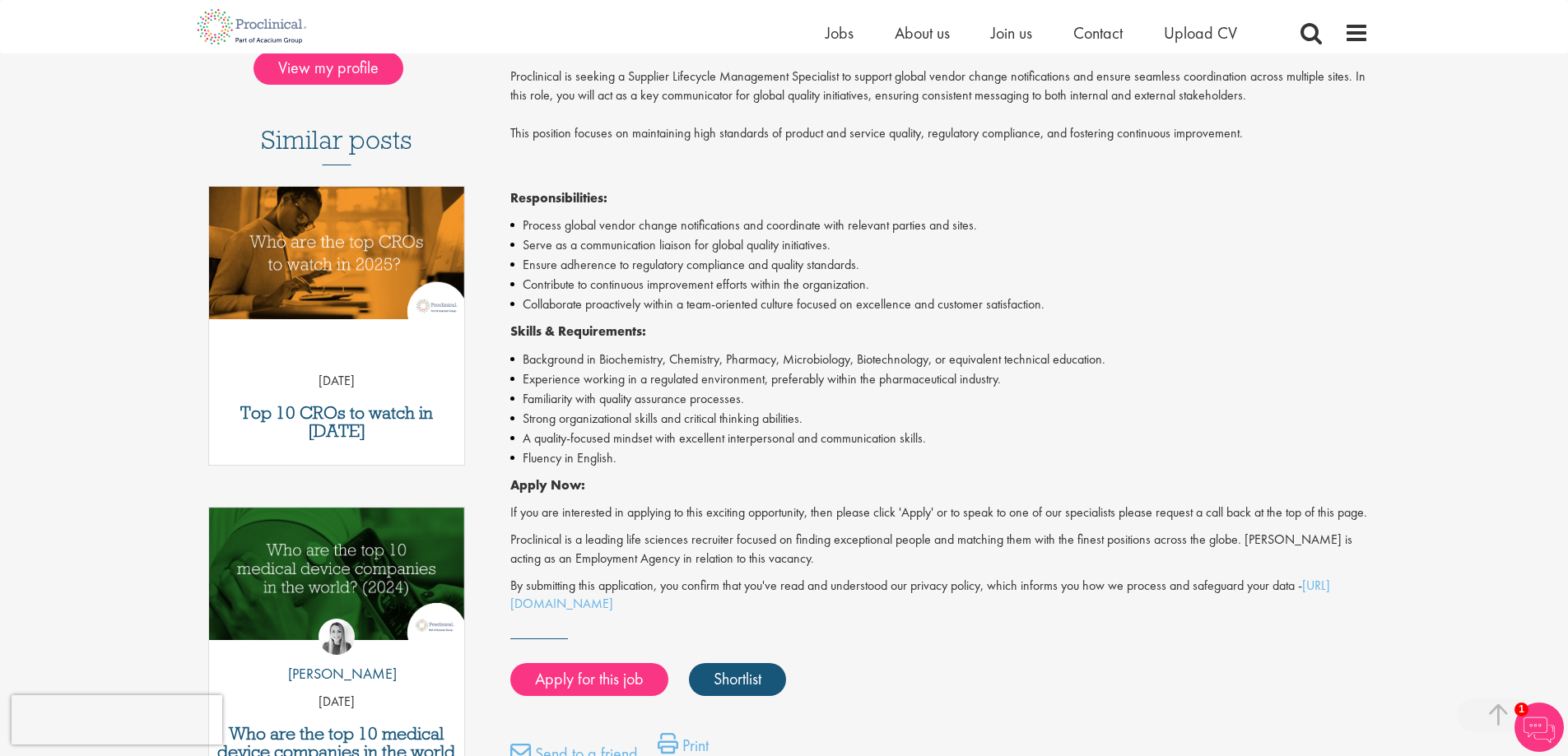
scroll to position [330, 0]
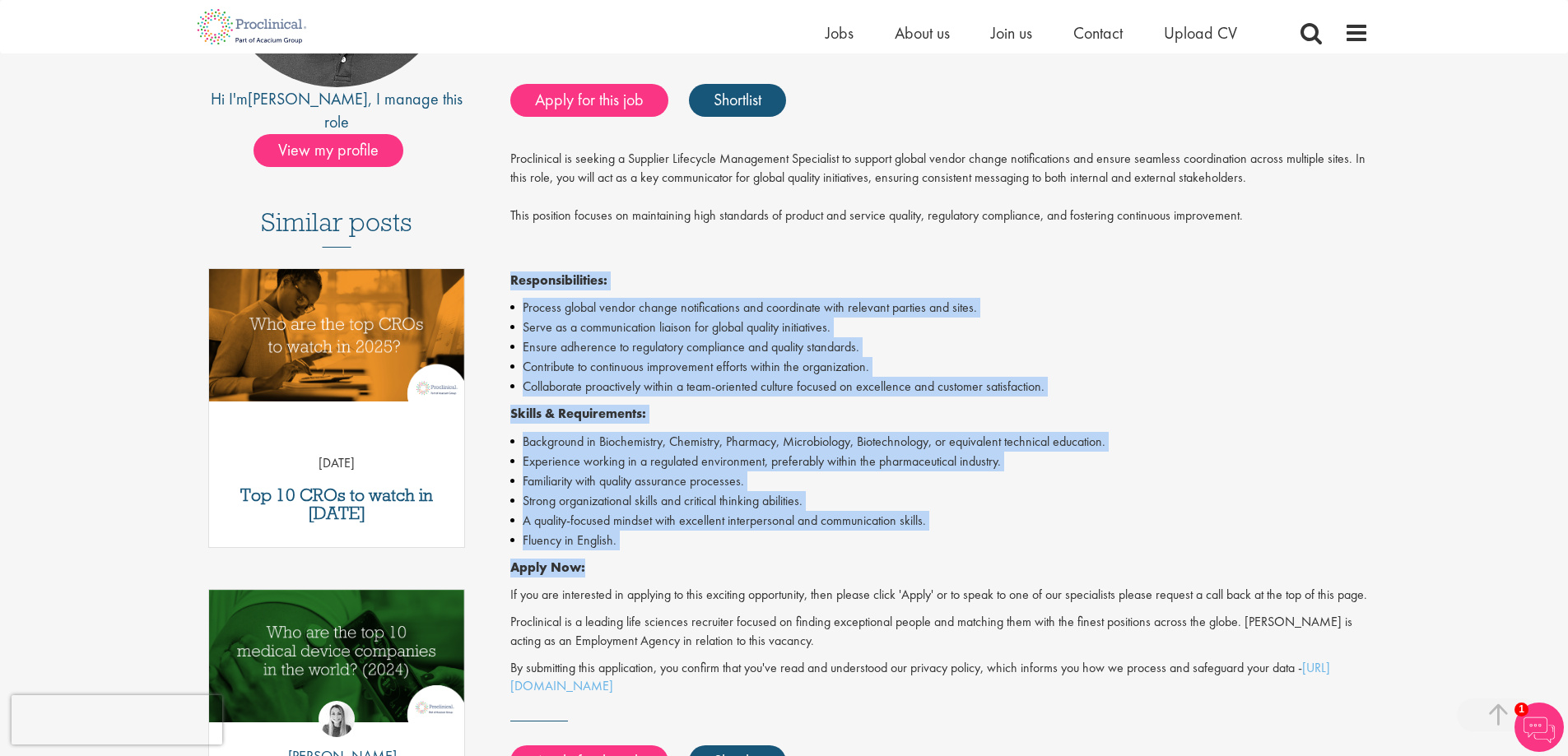
drag, startPoint x: 509, startPoint y: 276, endPoint x: 961, endPoint y: 565, distance: 536.5
click at [961, 565] on div "Quality Service Center Specialist Salary: Highly Competitive Salary Job type: C…" at bounding box center [933, 388] width 896 height 1066
copy div "Responsibilities: Process global vendor change notifications and coordinate wit…"
click at [1124, 453] on li "Experience working in a regulated environment, preferably within the pharmaceut…" at bounding box center [939, 461] width 859 height 20
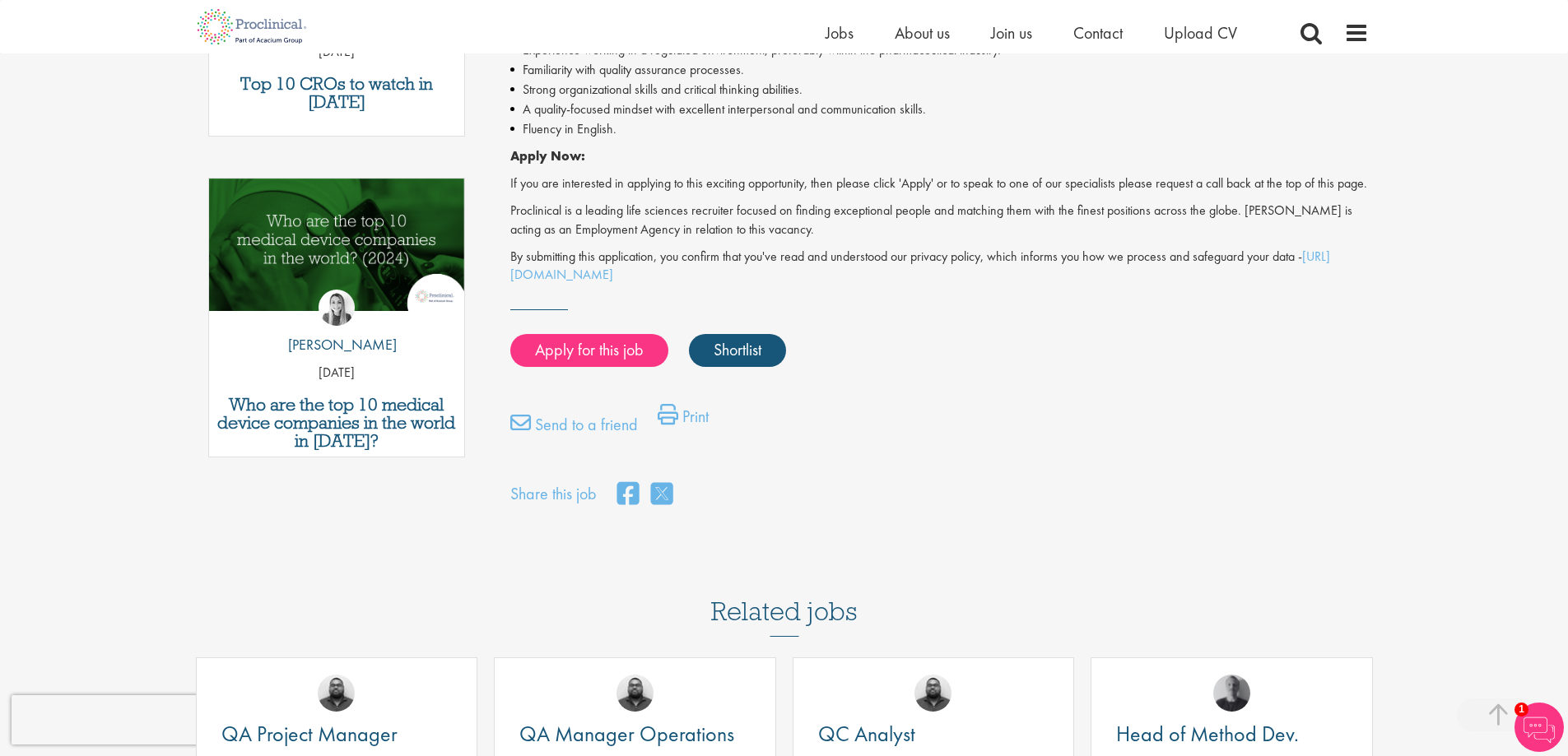
scroll to position [1152, 0]
